Goal: Task Accomplishment & Management: Manage account settings

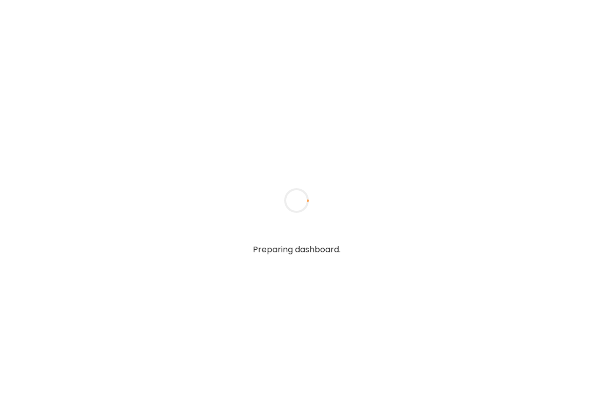
type textarea "**********"
type input "**********"
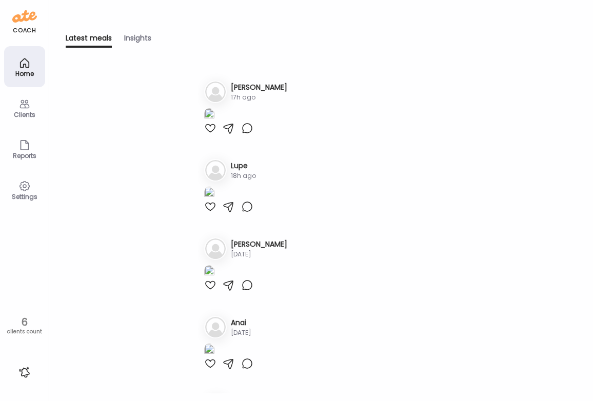
click at [30, 108] on icon at bounding box center [24, 104] width 12 height 12
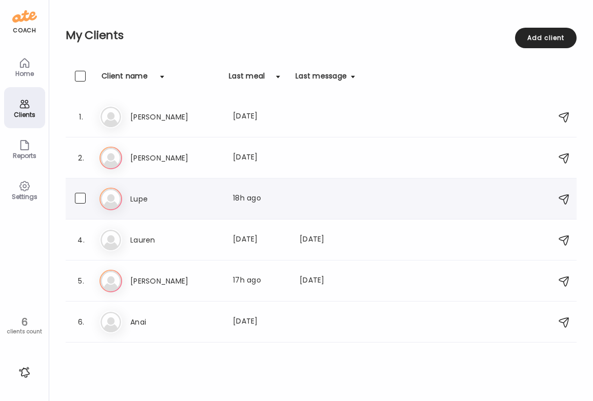
click at [139, 195] on h3 "Lupe" at bounding box center [175, 199] width 90 height 12
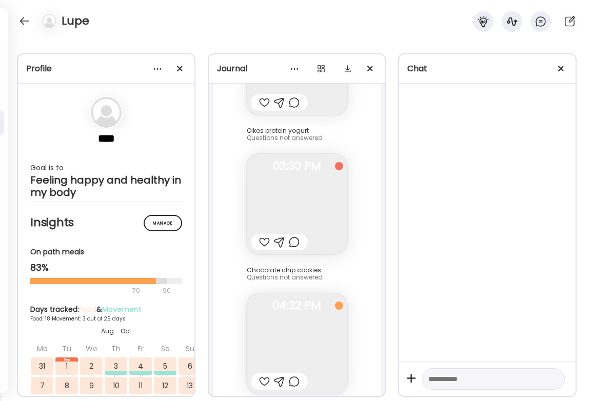
scroll to position [17426, 0]
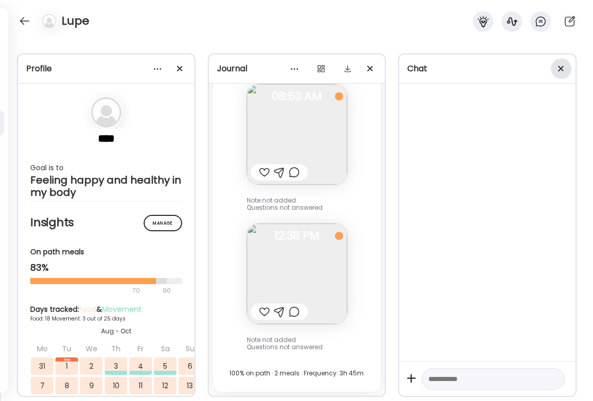
click at [565, 68] on div at bounding box center [561, 69] width 21 height 21
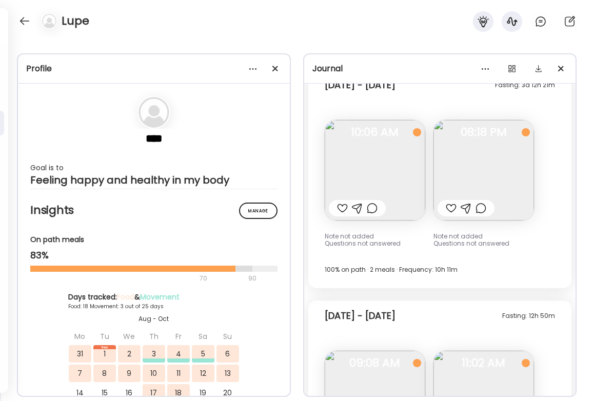
scroll to position [9492, 0]
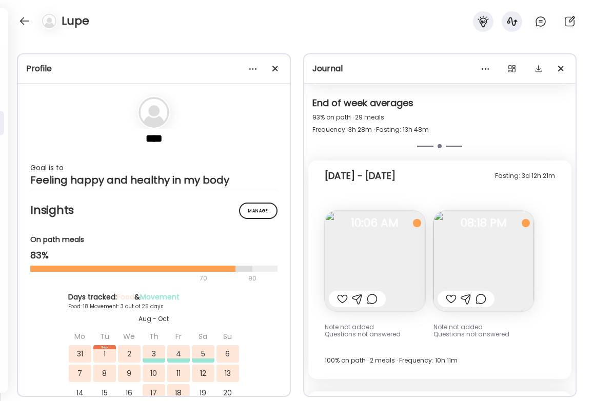
click at [364, 215] on img at bounding box center [375, 261] width 101 height 101
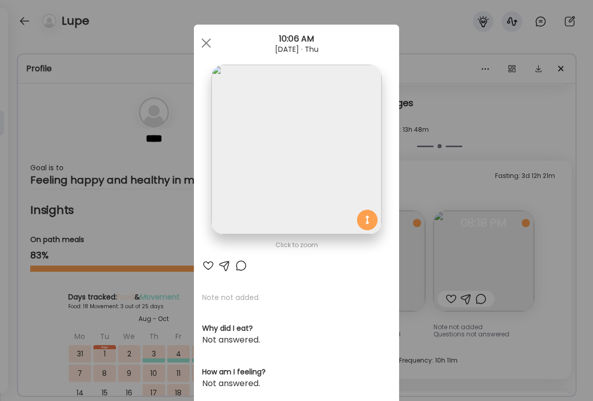
click at [314, 177] on img at bounding box center [296, 150] width 170 height 170
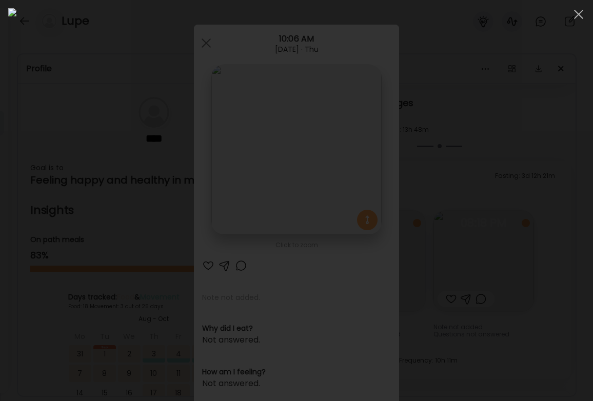
click at [531, 209] on div at bounding box center [296, 200] width 577 height 385
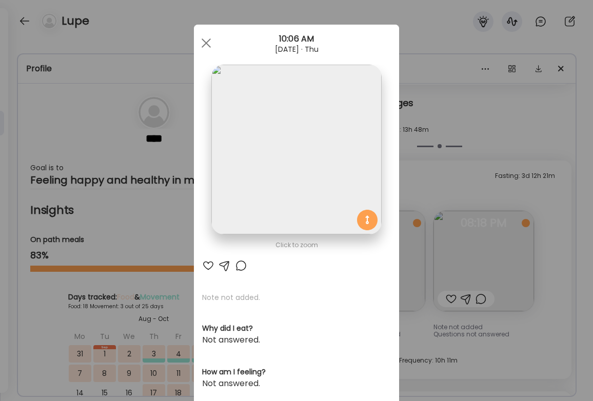
click at [503, 222] on div "Ate Coach Dashboard Wahoo! It’s official Take a moment to set up your Coach Pro…" at bounding box center [296, 200] width 593 height 401
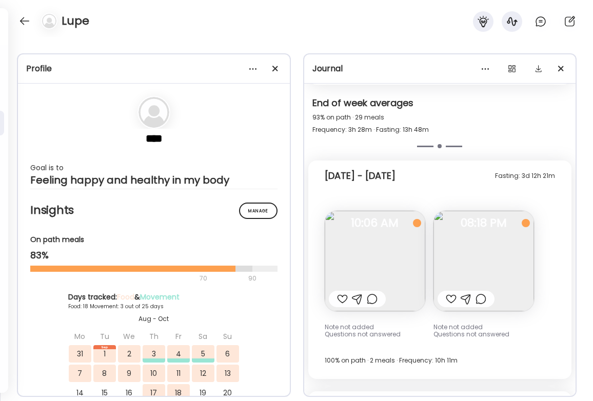
click at [503, 222] on img at bounding box center [484, 261] width 101 height 101
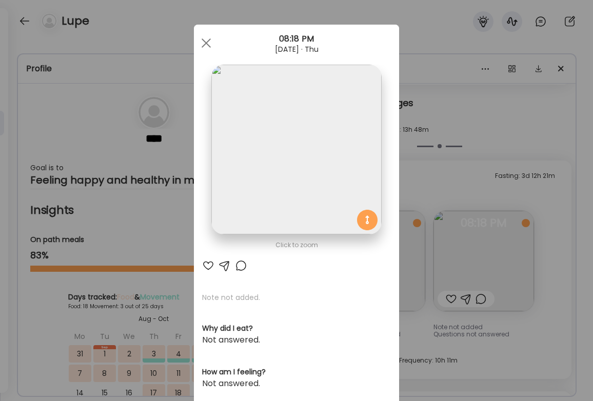
click at [560, 236] on div "Ate Coach Dashboard Wahoo! It’s official Take a moment to set up your Coach Pro…" at bounding box center [296, 200] width 593 height 401
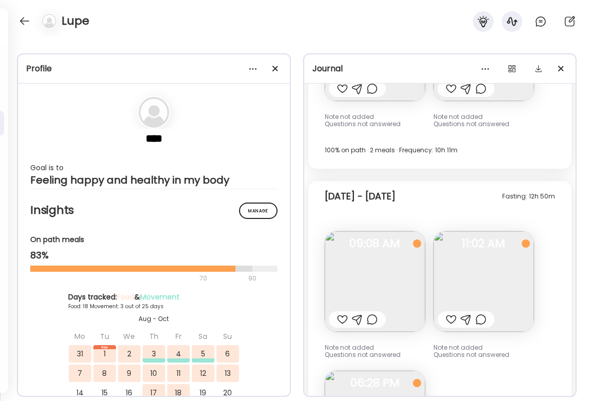
scroll to position [9818, 0]
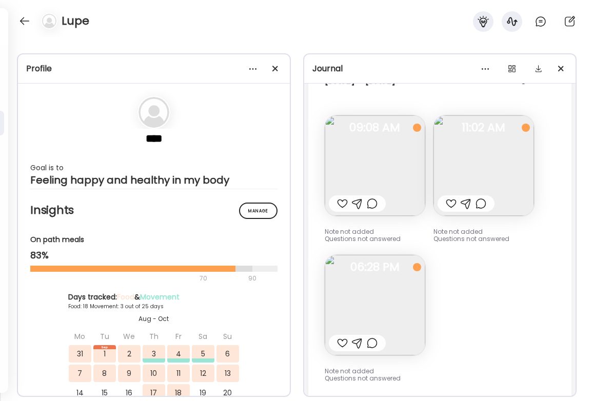
click at [363, 153] on img at bounding box center [375, 166] width 101 height 101
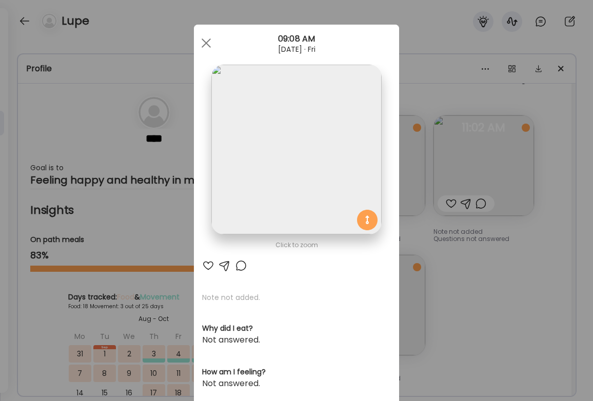
click at [359, 150] on img at bounding box center [296, 150] width 170 height 170
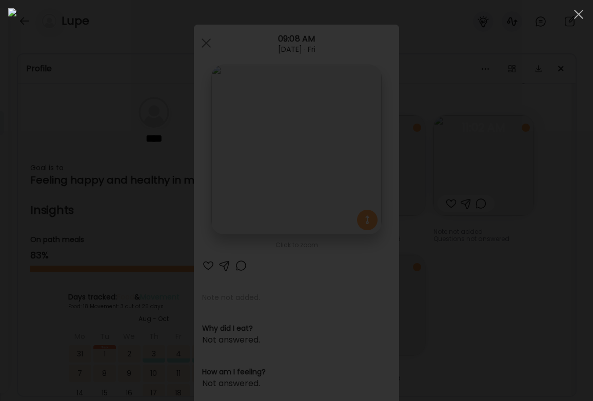
click at [540, 168] on div at bounding box center [296, 200] width 577 height 385
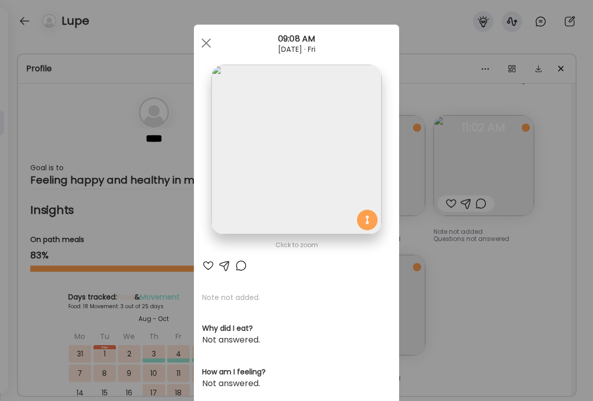
click at [491, 154] on div "Ate Coach Dashboard Wahoo! It’s official Take a moment to set up your Coach Pro…" at bounding box center [296, 200] width 593 height 401
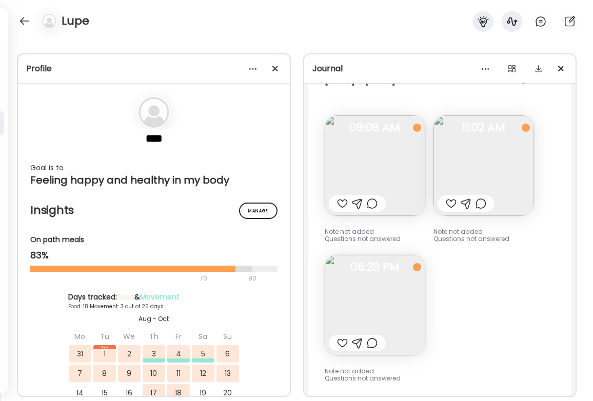
click at [491, 153] on img at bounding box center [484, 166] width 101 height 101
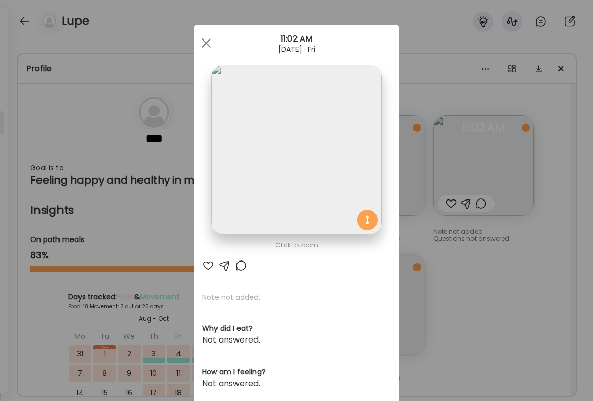
click at [507, 287] on div "Ate Coach Dashboard Wahoo! It’s official Take a moment to set up your Coach Pro…" at bounding box center [296, 200] width 593 height 401
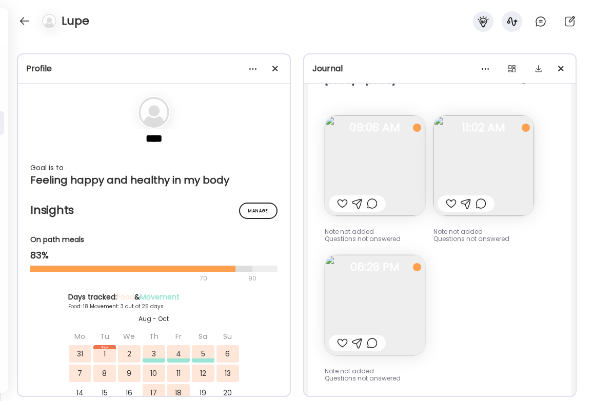
click at [399, 302] on img at bounding box center [375, 305] width 101 height 101
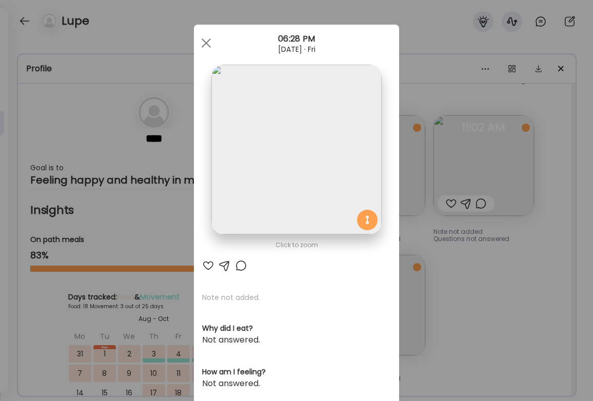
click at [318, 156] on img at bounding box center [296, 150] width 170 height 170
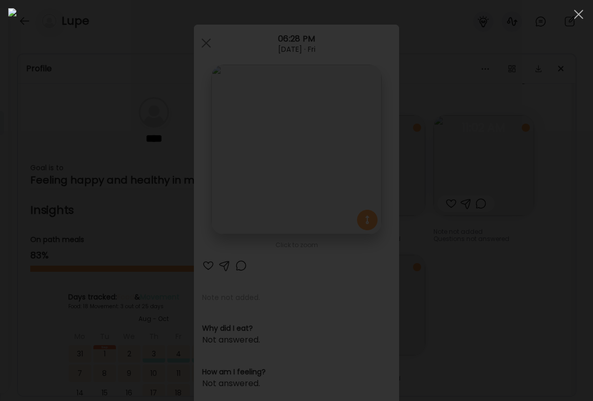
click at [549, 239] on div at bounding box center [296, 200] width 577 height 385
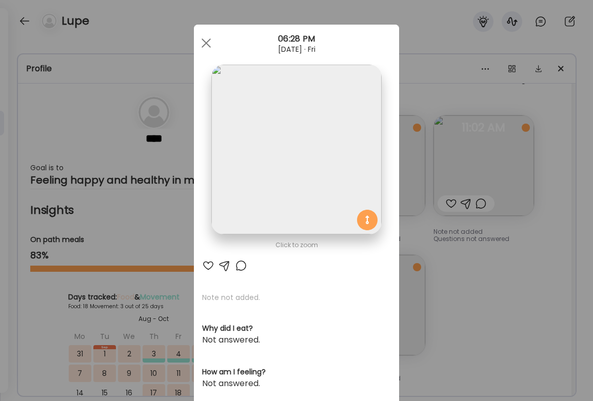
click at [546, 235] on div "Ate Coach Dashboard Wahoo! It’s official Take a moment to set up your Coach Pro…" at bounding box center [296, 200] width 593 height 401
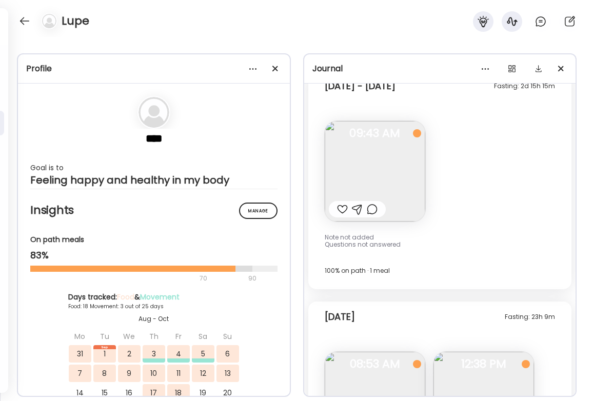
scroll to position [10232, 0]
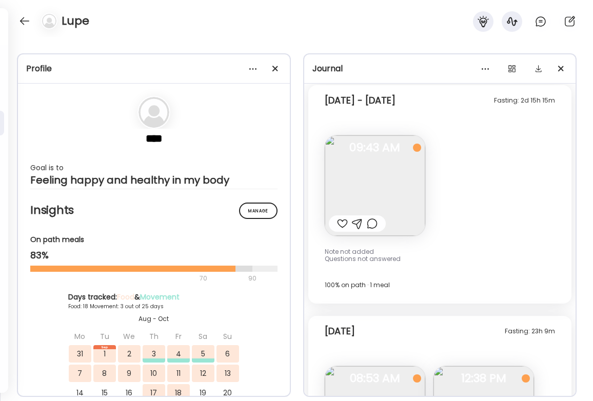
click at [365, 167] on img at bounding box center [375, 186] width 101 height 101
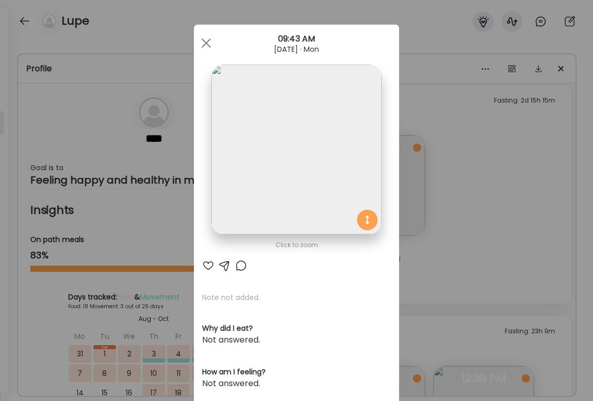
click at [303, 144] on img at bounding box center [296, 150] width 170 height 170
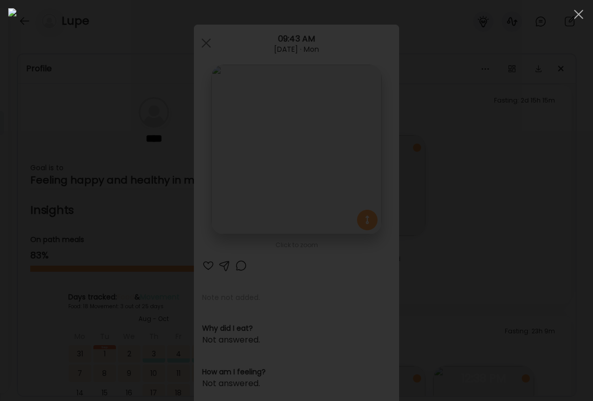
click at [532, 163] on div at bounding box center [296, 200] width 577 height 385
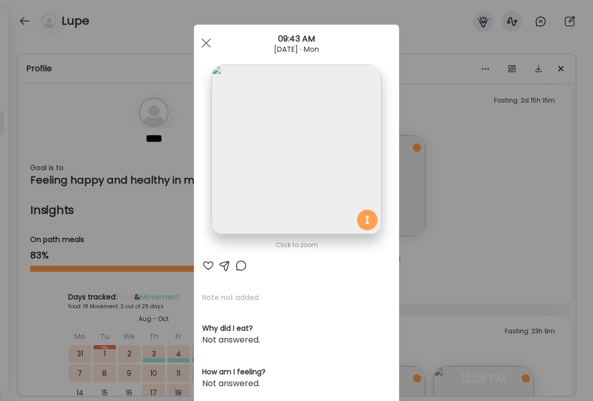
click at [532, 162] on div "Ate Coach Dashboard Wahoo! It’s official Take a moment to set up your Coach Pro…" at bounding box center [296, 200] width 593 height 401
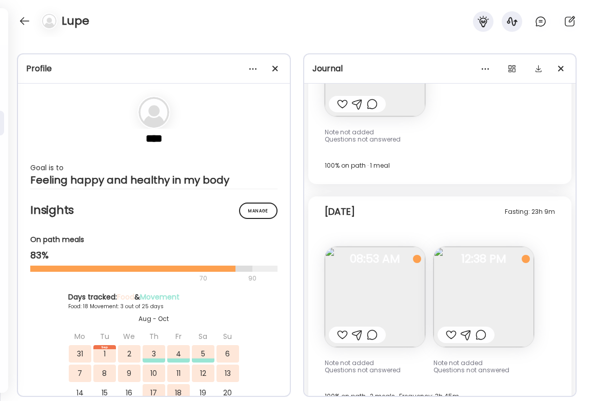
scroll to position [10352, 0]
click at [399, 249] on img at bounding box center [375, 296] width 101 height 101
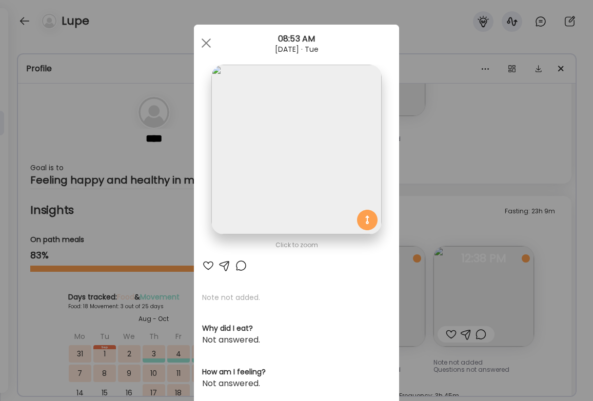
click at [343, 197] on img at bounding box center [296, 150] width 170 height 170
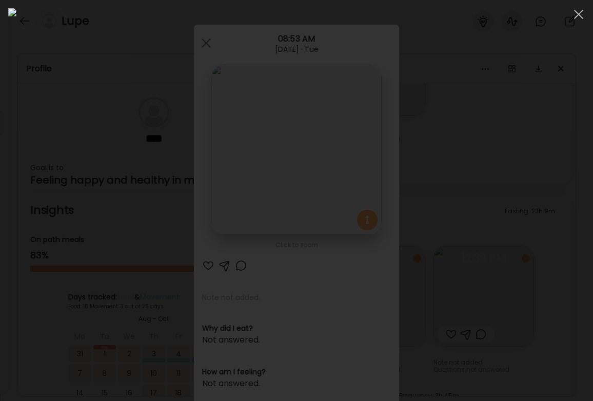
click at [543, 183] on div at bounding box center [296, 200] width 577 height 385
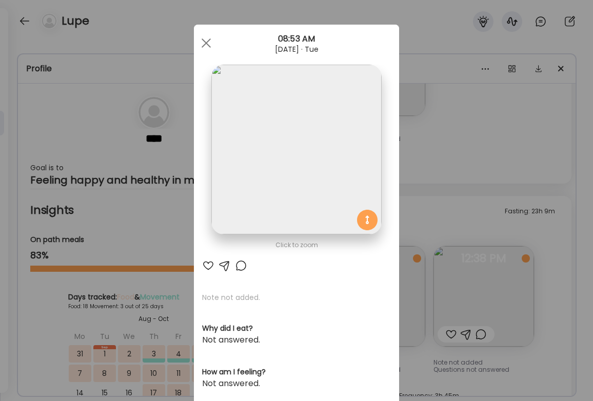
click at [492, 233] on div "Ate Coach Dashboard Wahoo! It’s official Take a moment to set up your Coach Pro…" at bounding box center [296, 200] width 593 height 401
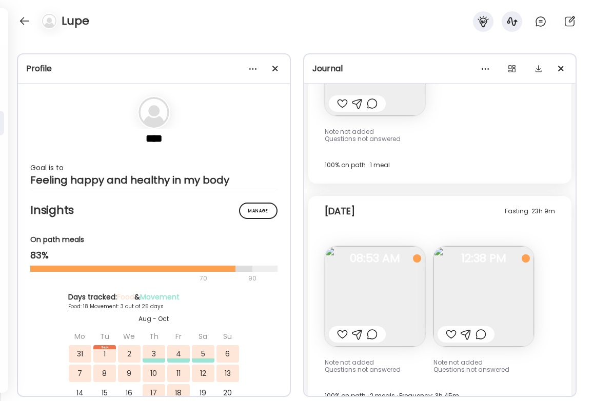
click at [490, 249] on img at bounding box center [484, 296] width 101 height 101
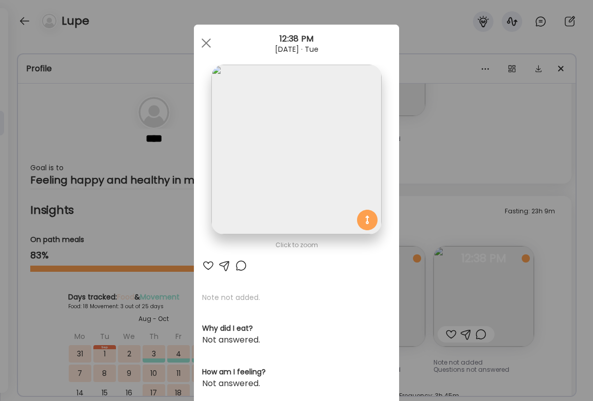
click at [321, 174] on img at bounding box center [296, 150] width 170 height 170
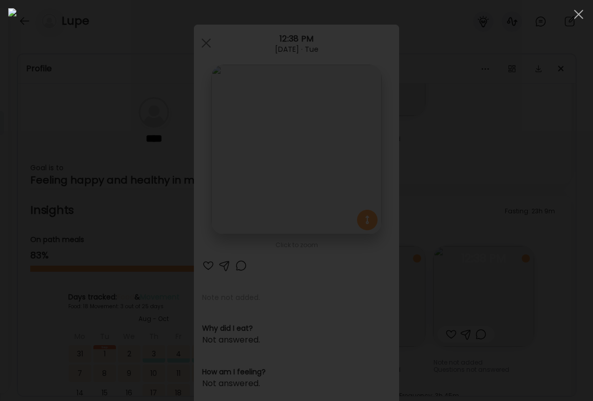
click at [555, 242] on div at bounding box center [296, 200] width 577 height 385
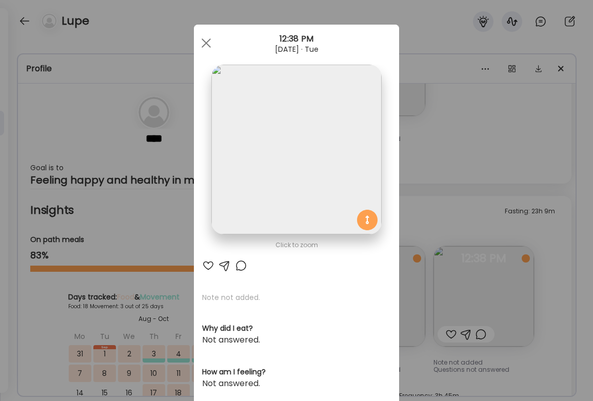
click at [551, 297] on div "Ate Coach Dashboard Wahoo! It’s official Take a moment to set up your Coach Pro…" at bounding box center [296, 200] width 593 height 401
